Goal: Transaction & Acquisition: Purchase product/service

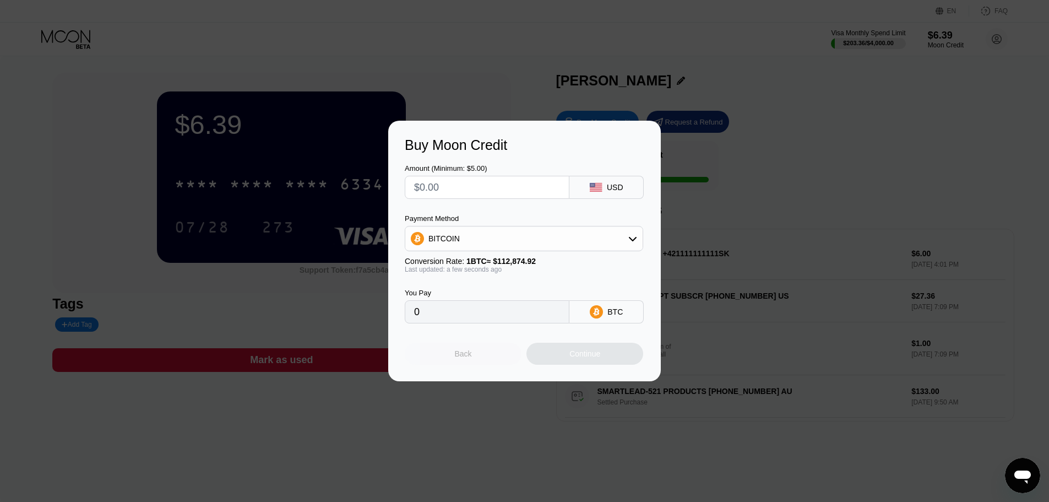
click at [469, 358] on div "Back" at bounding box center [463, 353] width 17 height 9
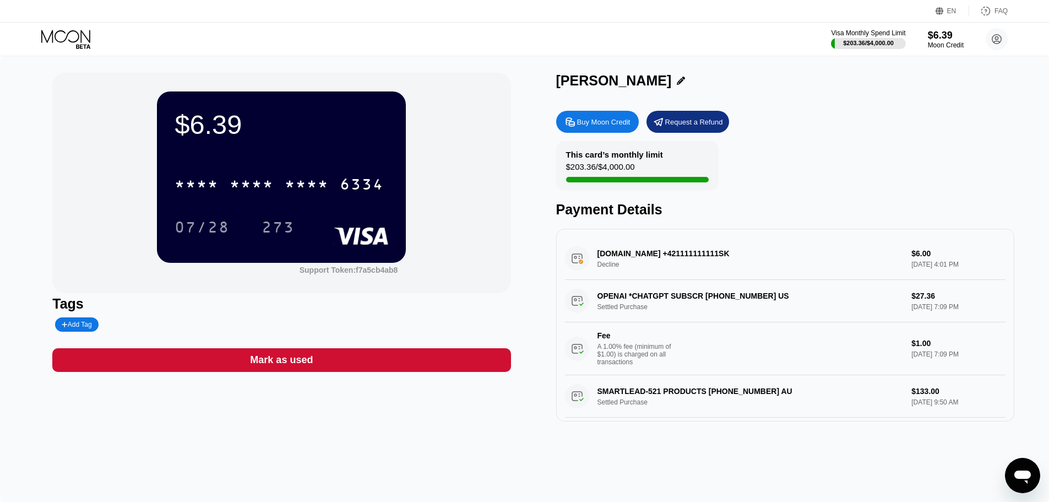
click at [608, 121] on div "Buy Moon Credit" at bounding box center [603, 121] width 53 height 9
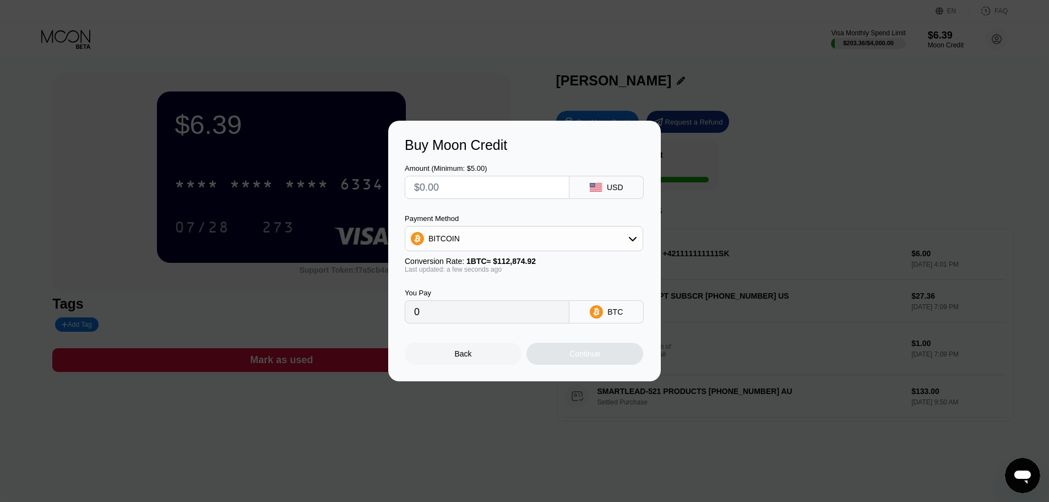
click at [513, 191] on input "text" at bounding box center [487, 187] width 146 height 22
type input "$5"
type input "0.00004430"
click at [614, 356] on div "Continue" at bounding box center [584, 353] width 117 height 22
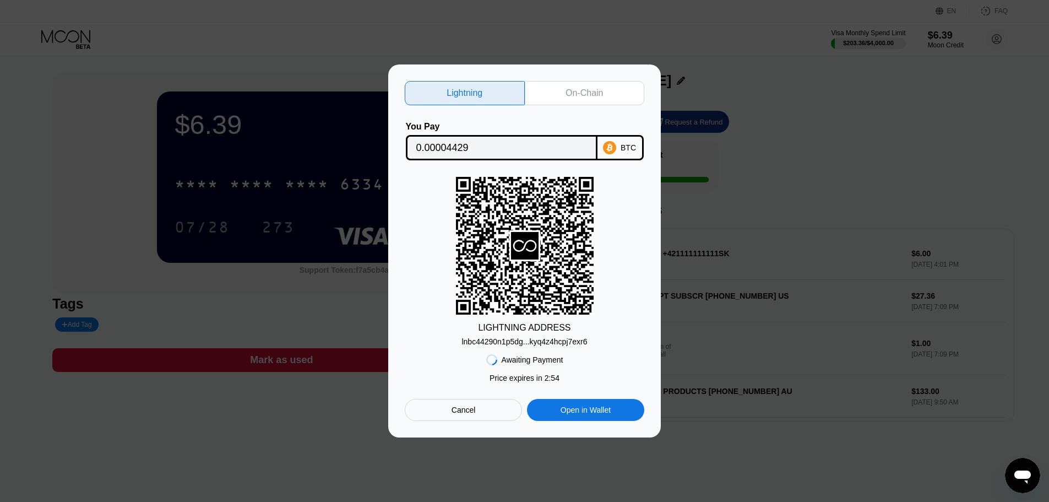
click at [554, 145] on input "0.00004429" at bounding box center [501, 148] width 171 height 22
click at [530, 154] on input "0.00004429" at bounding box center [501, 148] width 171 height 22
click at [753, 477] on div at bounding box center [528, 251] width 1057 height 502
click at [549, 341] on div "lnbc44290n1p5dg...kyq4z4hcpj7exr6" at bounding box center [524, 341] width 126 height 9
click at [598, 96] on div "On-Chain" at bounding box center [585, 93] width 120 height 24
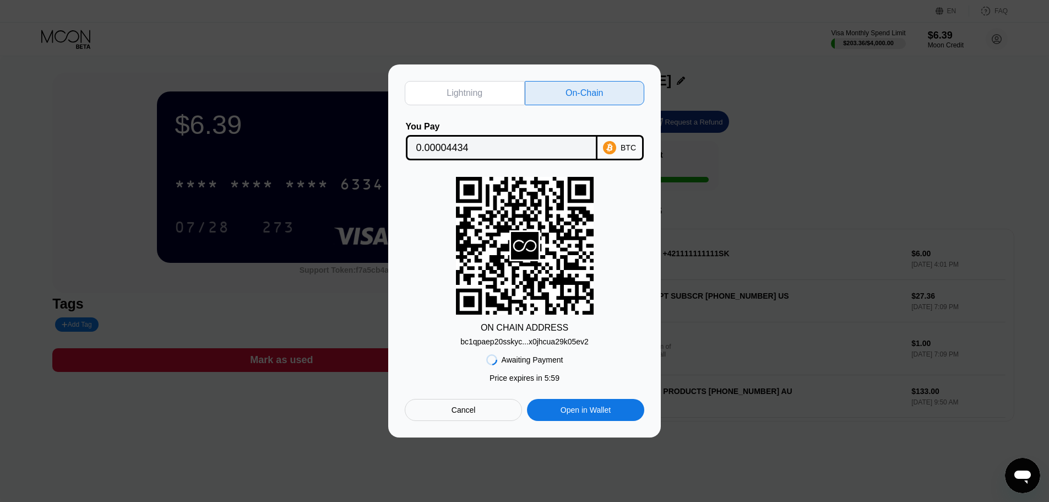
click at [508, 144] on input "0.00004434" at bounding box center [501, 148] width 171 height 22
click at [515, 343] on div "bc1qpaep20sskyc...x0jhcua29k05ev2" at bounding box center [524, 341] width 128 height 9
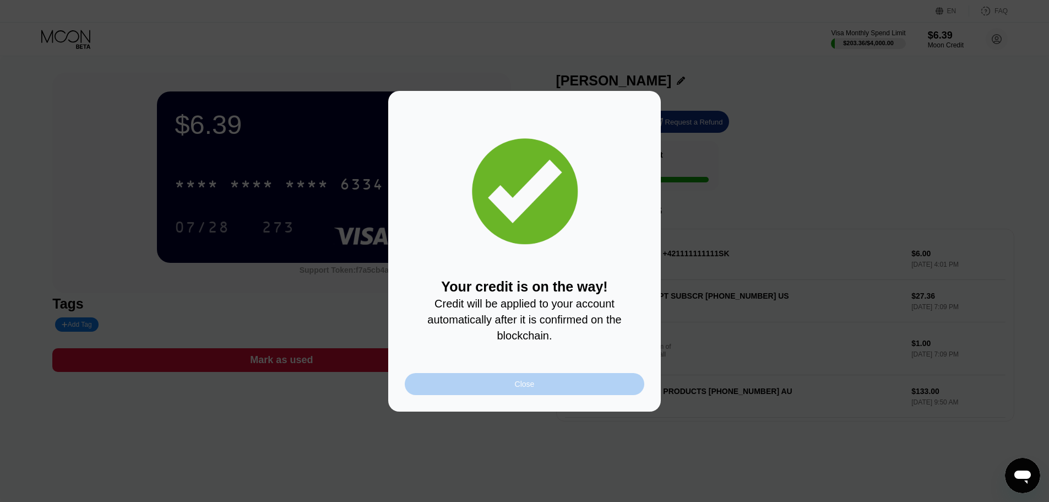
click at [526, 395] on div "Close" at bounding box center [524, 384] width 239 height 22
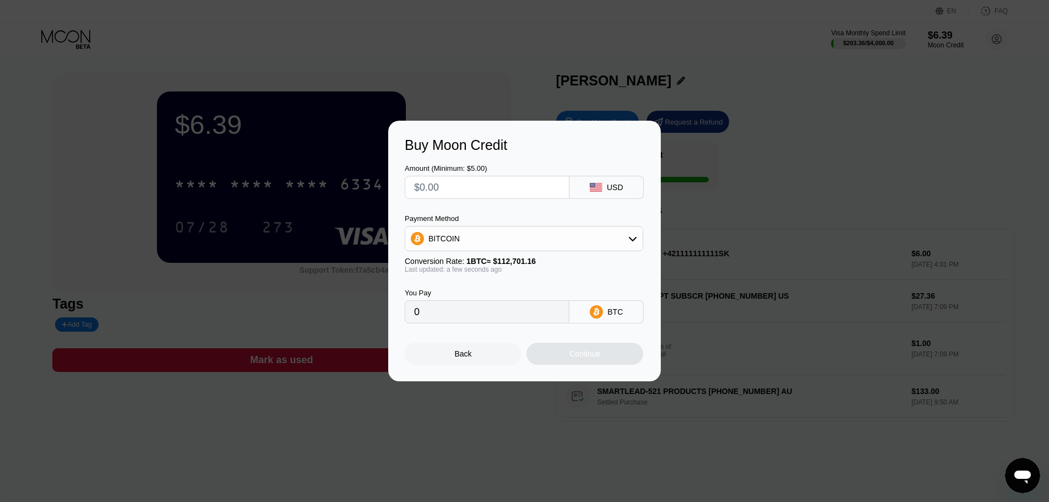
click at [450, 353] on div "Back" at bounding box center [463, 353] width 117 height 22
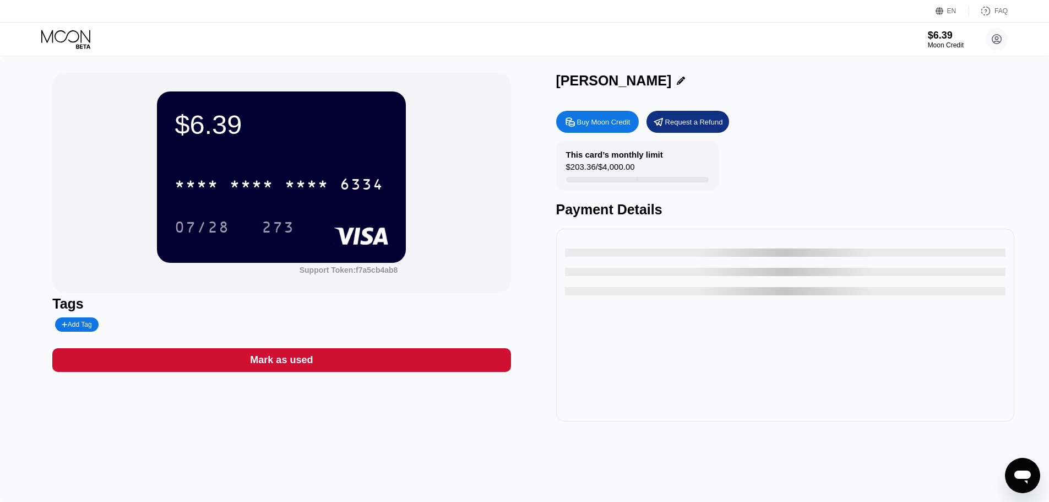
type input "0"
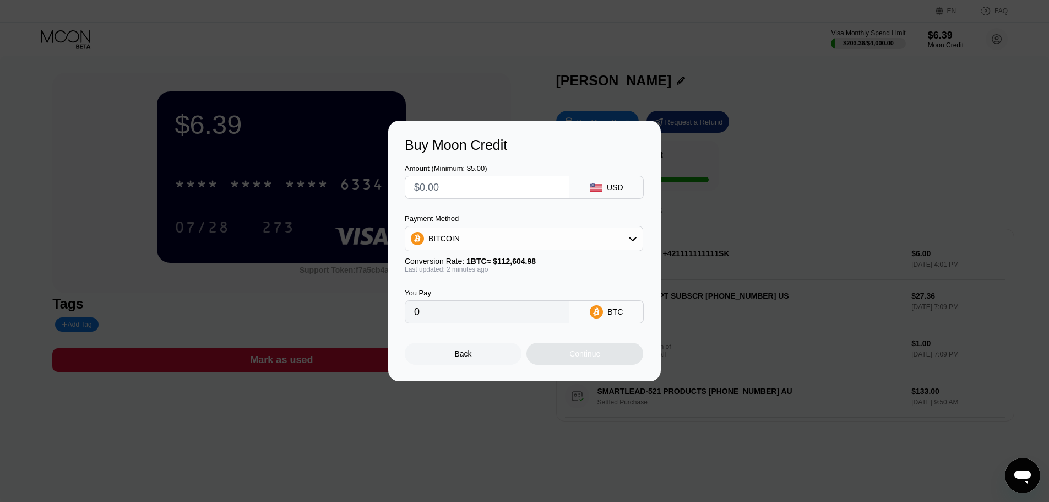
click at [507, 357] on div "Back" at bounding box center [463, 353] width 117 height 22
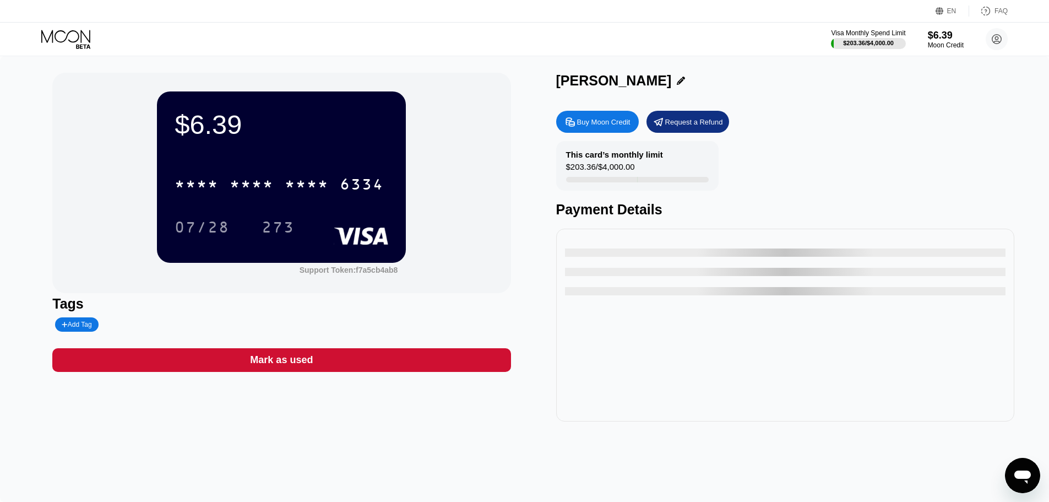
type input "0"
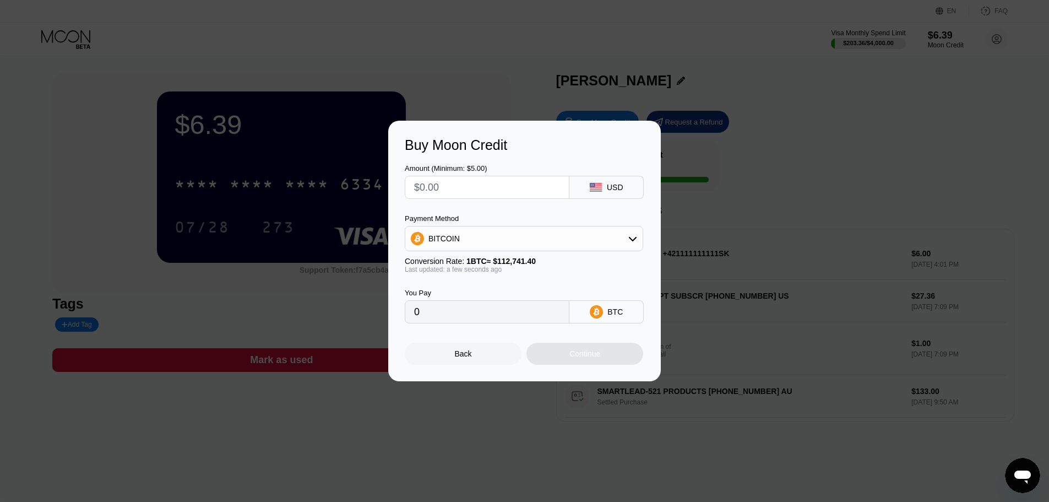
click at [485, 363] on div "Back" at bounding box center [463, 353] width 117 height 22
click at [471, 356] on div "Back" at bounding box center [463, 353] width 117 height 22
